Goal: Check status: Check status

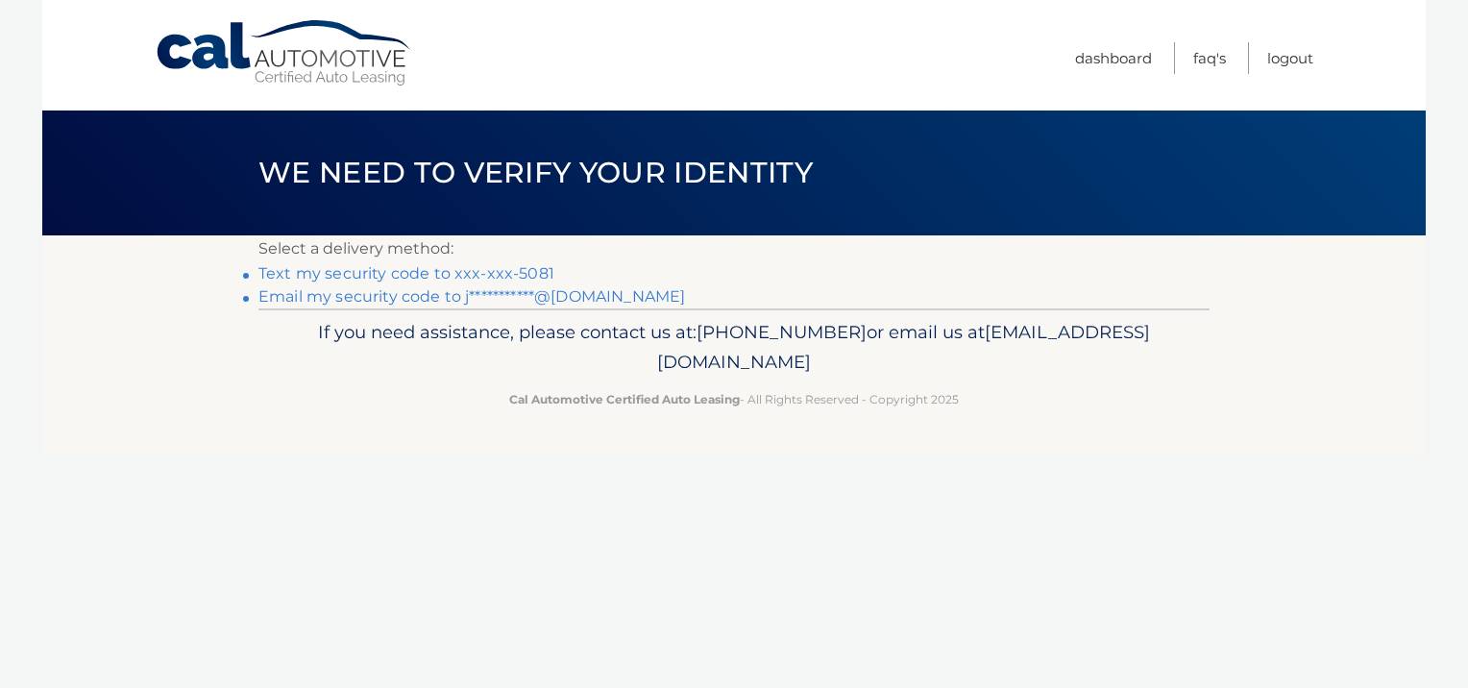
click at [478, 273] on link "Text my security code to xxx-xxx-5081" at bounding box center [406, 273] width 296 height 18
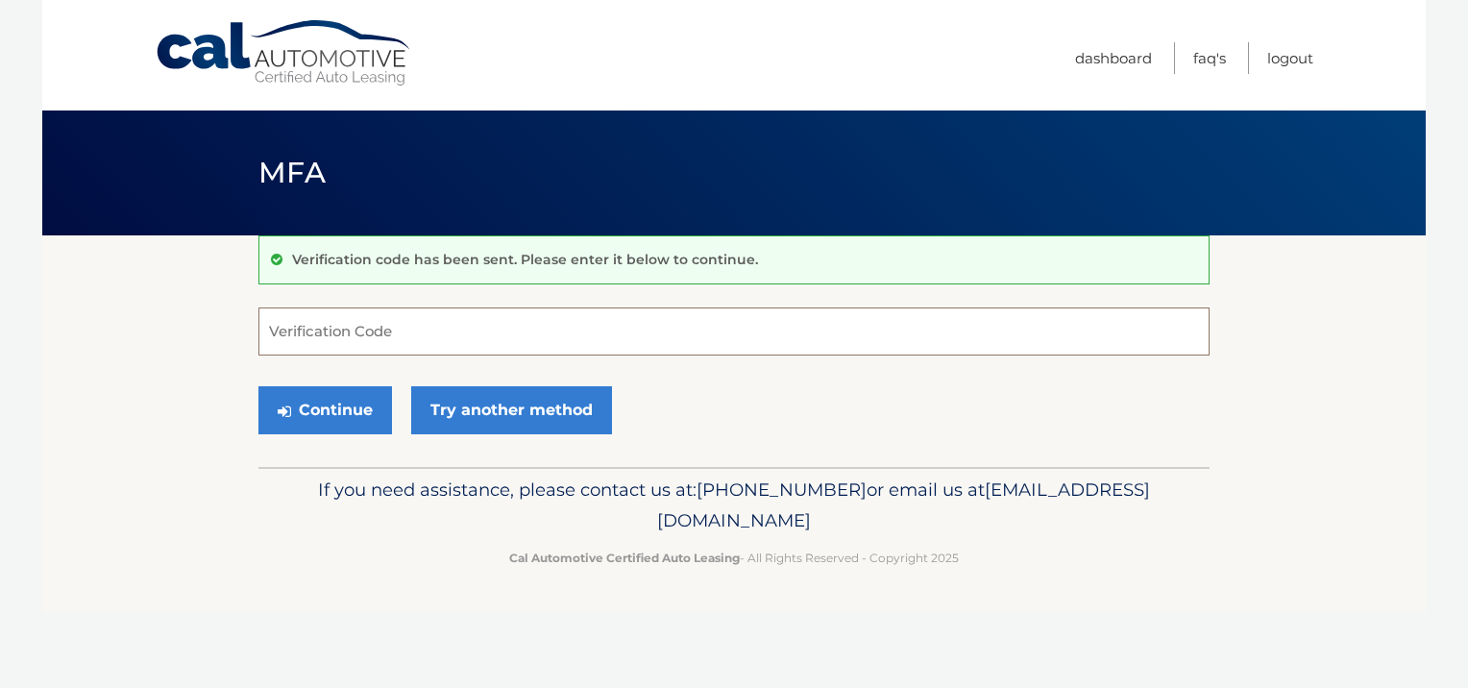
click at [435, 327] on input "Verification Code" at bounding box center [733, 331] width 951 height 48
type input "871910"
click at [302, 403] on button "Continue" at bounding box center [325, 410] width 134 height 48
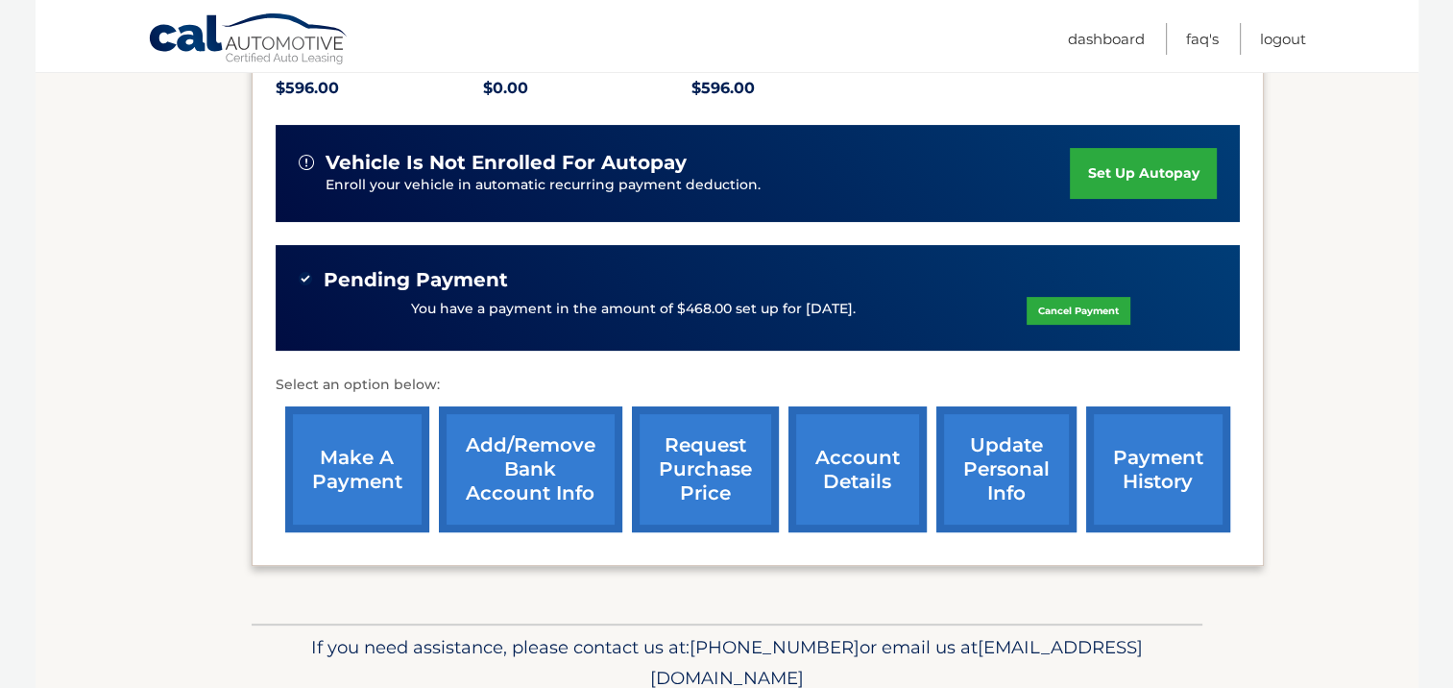
scroll to position [461, 0]
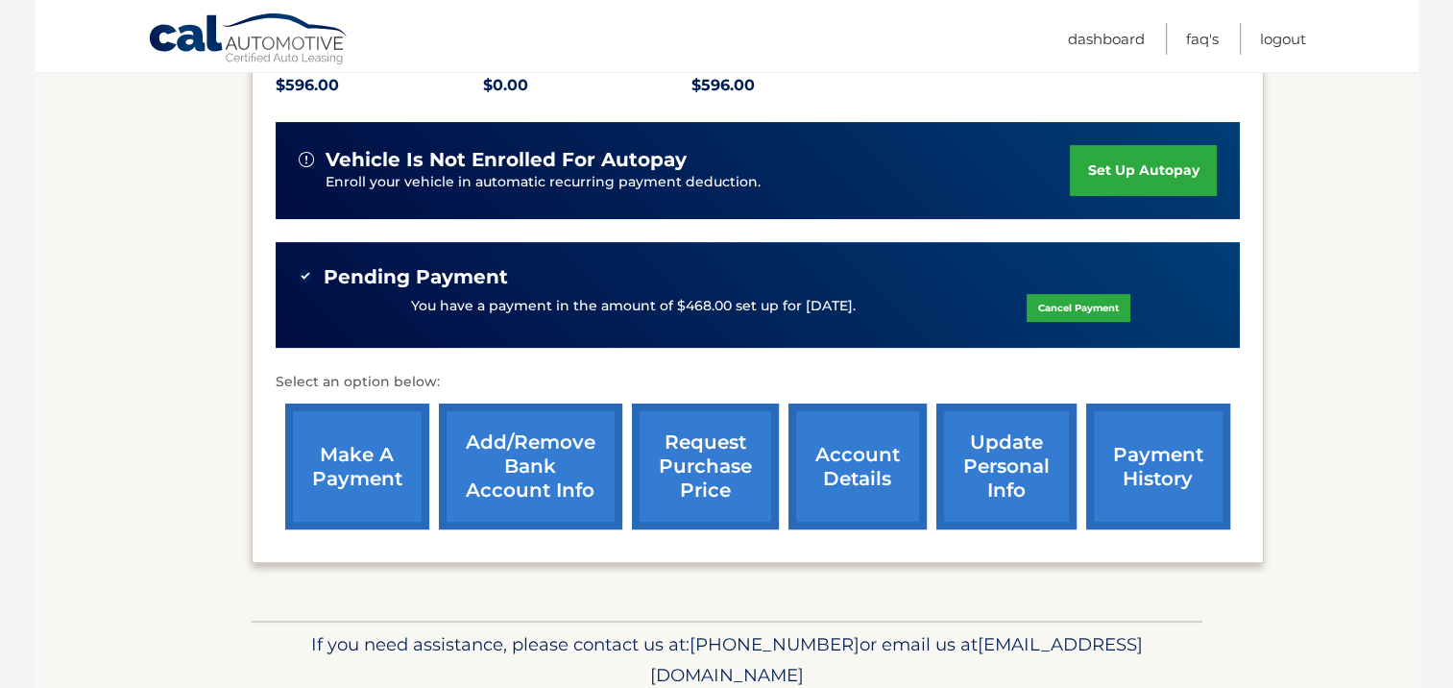
click at [1150, 450] on link "payment history" at bounding box center [1158, 466] width 144 height 126
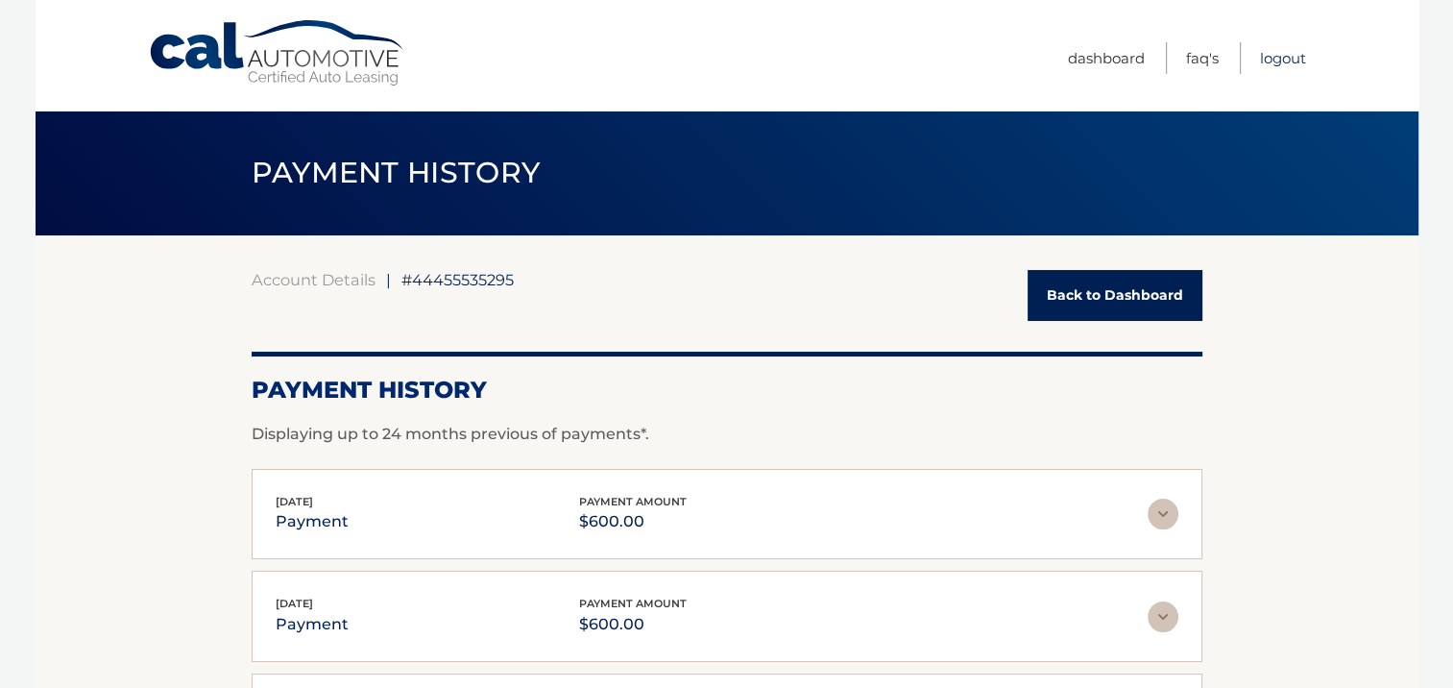
click at [1293, 51] on link "Logout" at bounding box center [1283, 58] width 46 height 32
